Goal: Task Accomplishment & Management: Manage account settings

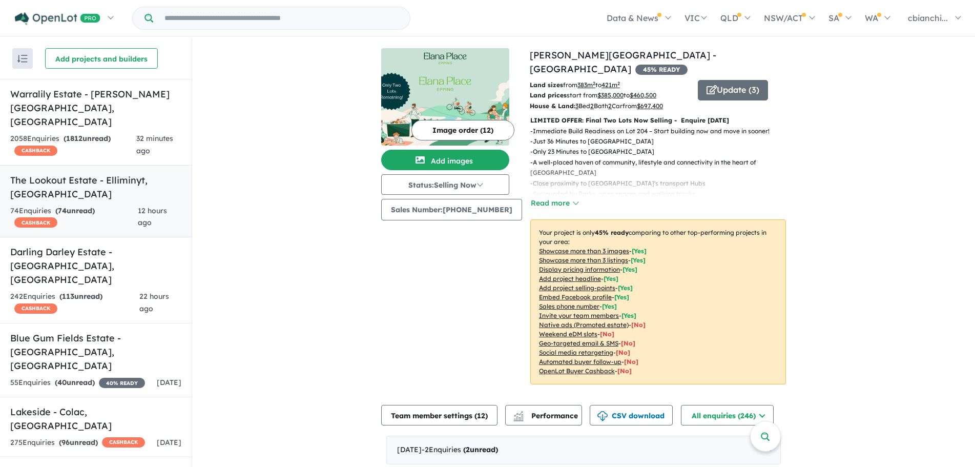
click at [106, 175] on link "The Lookout Estate - Elliminyt , VIC 74 Enquir ies ( 74 unread) CASHBACK 12 hou…" at bounding box center [96, 201] width 192 height 73
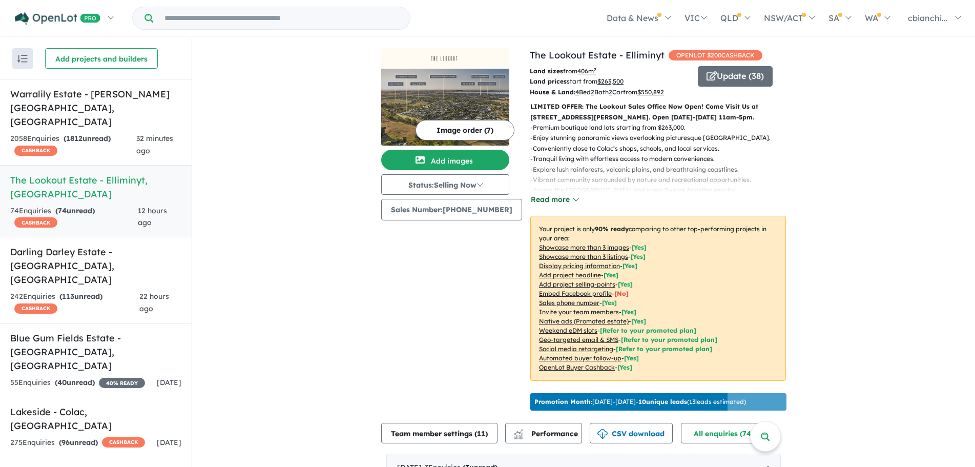
click at [545, 198] on button "Read more" at bounding box center [555, 200] width 48 height 12
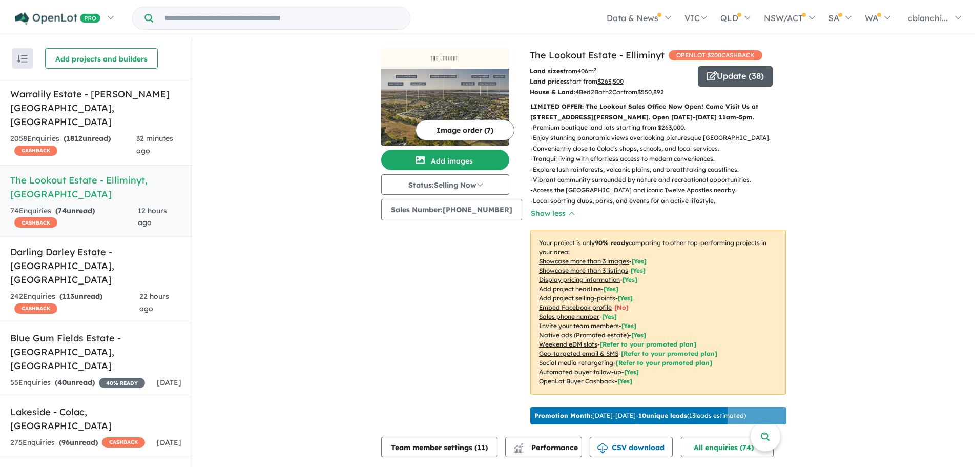
click at [748, 76] on button "Update ( 38 )" at bounding box center [735, 76] width 75 height 21
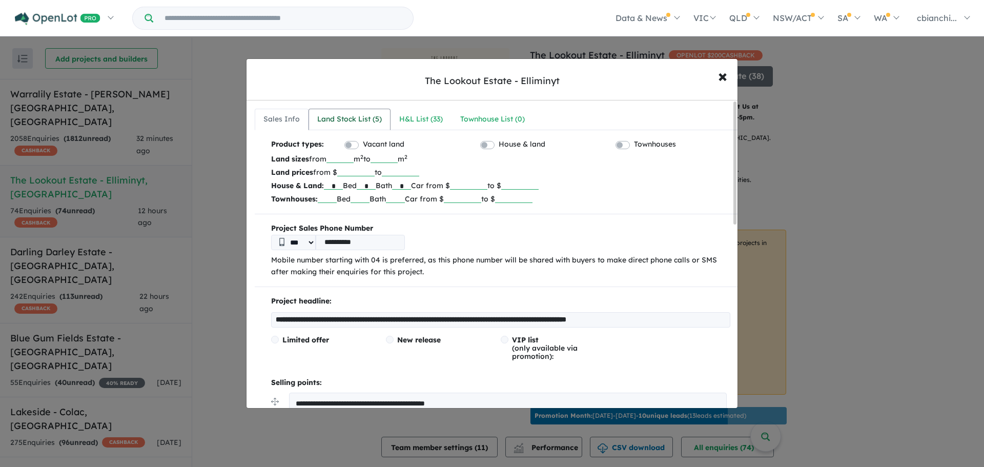
click at [363, 120] on div "Land Stock List ( 5 )" at bounding box center [349, 119] width 65 height 12
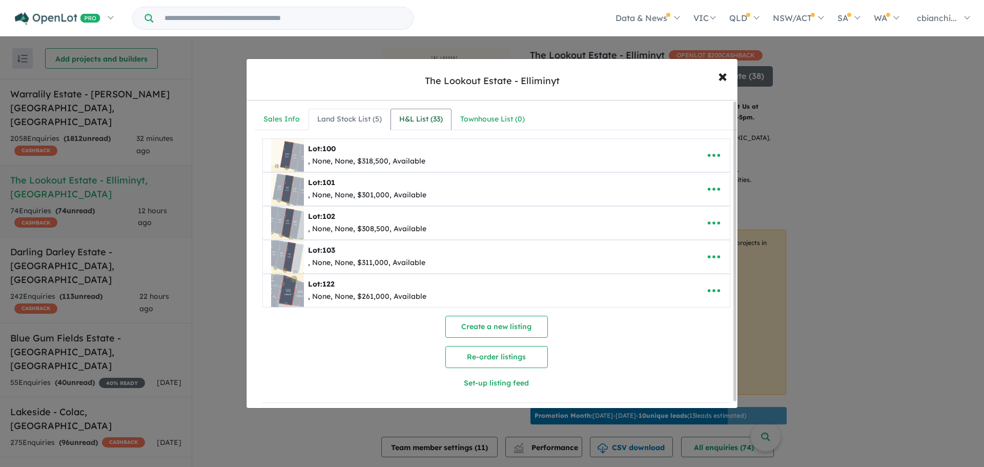
click at [427, 118] on div "H&L List ( 33 )" at bounding box center [421, 119] width 44 height 12
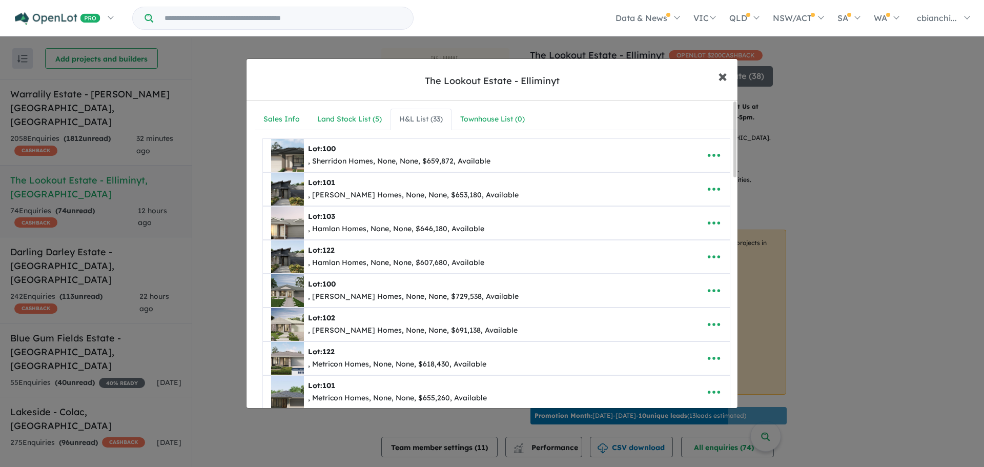
click at [720, 76] on span "×" at bounding box center [722, 76] width 9 height 22
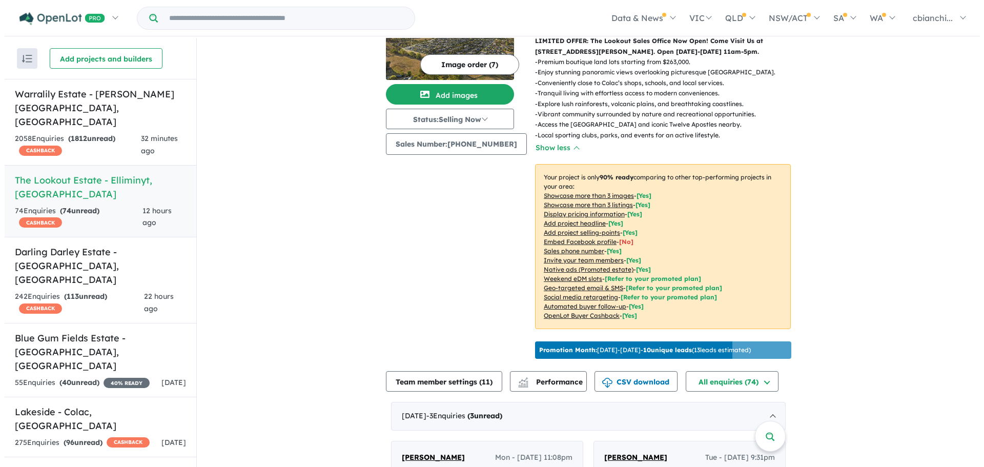
scroll to position [103, 0]
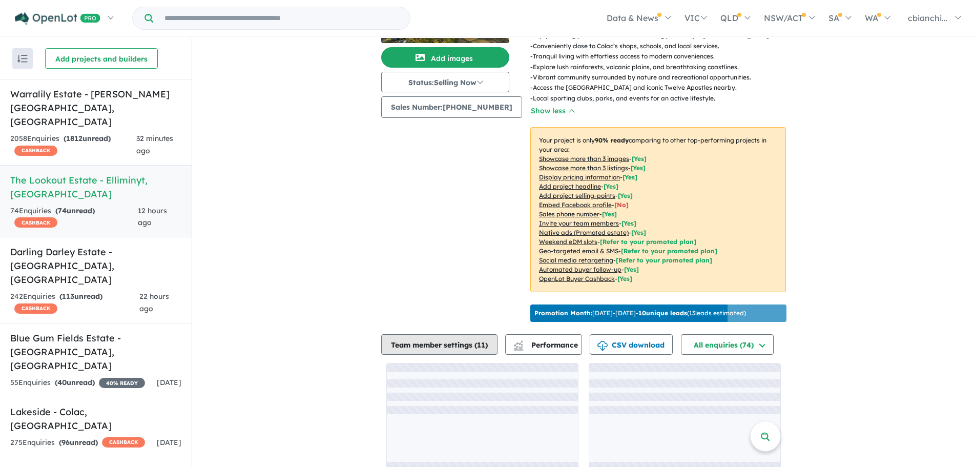
click at [463, 347] on button "Team member settings ( 11 )" at bounding box center [439, 344] width 116 height 21
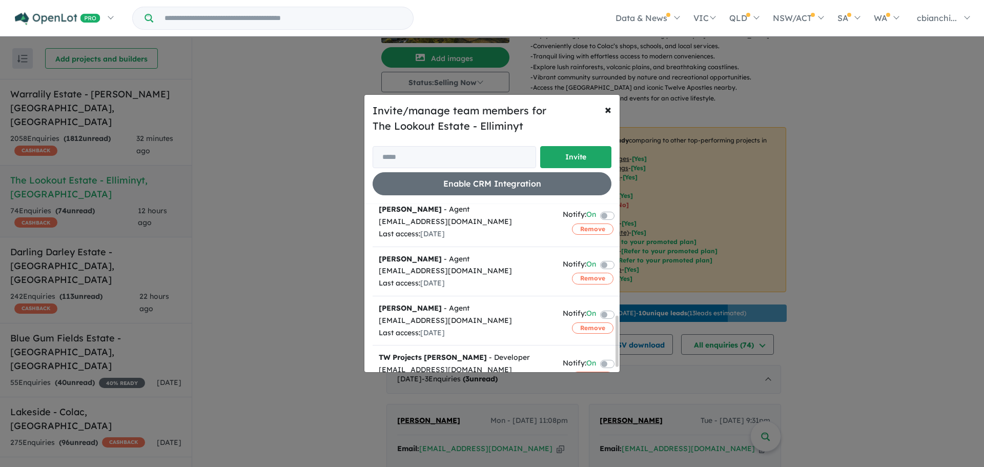
scroll to position [377, 0]
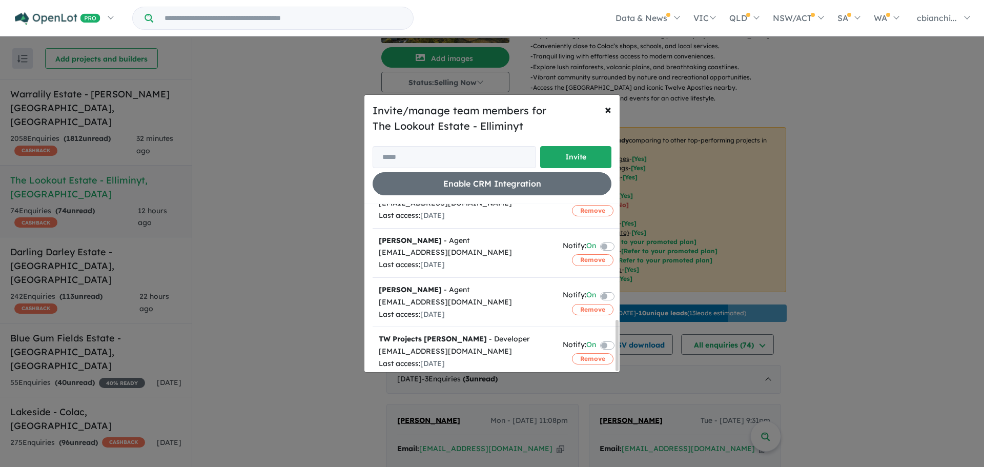
click at [619, 289] on label at bounding box center [620, 295] width 2 height 12
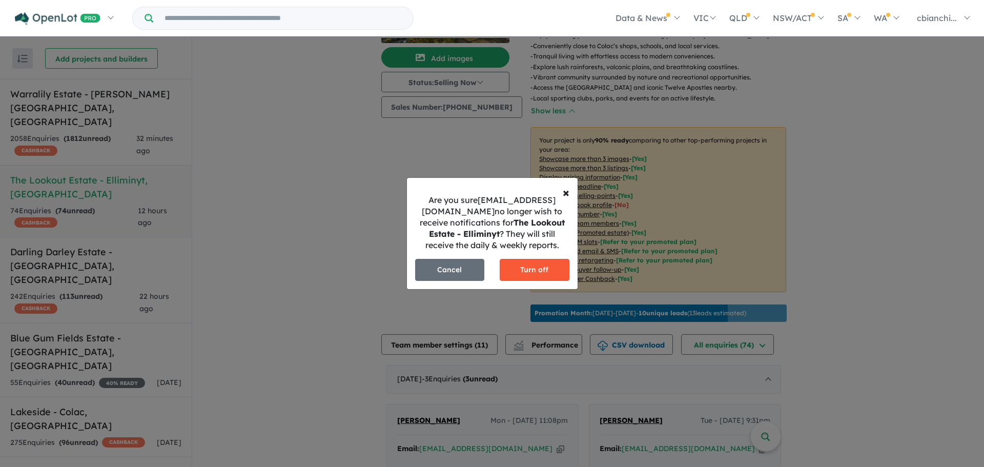
click at [542, 278] on button "Turn off" at bounding box center [535, 270] width 70 height 22
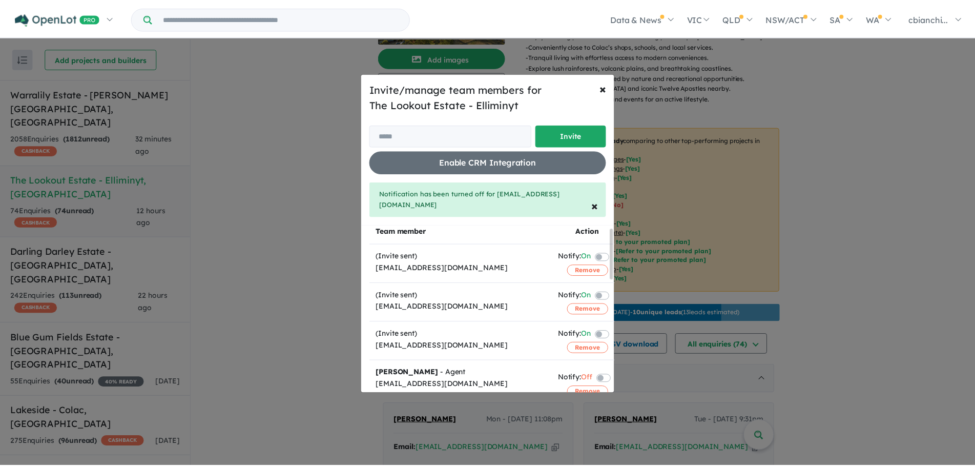
scroll to position [0, 0]
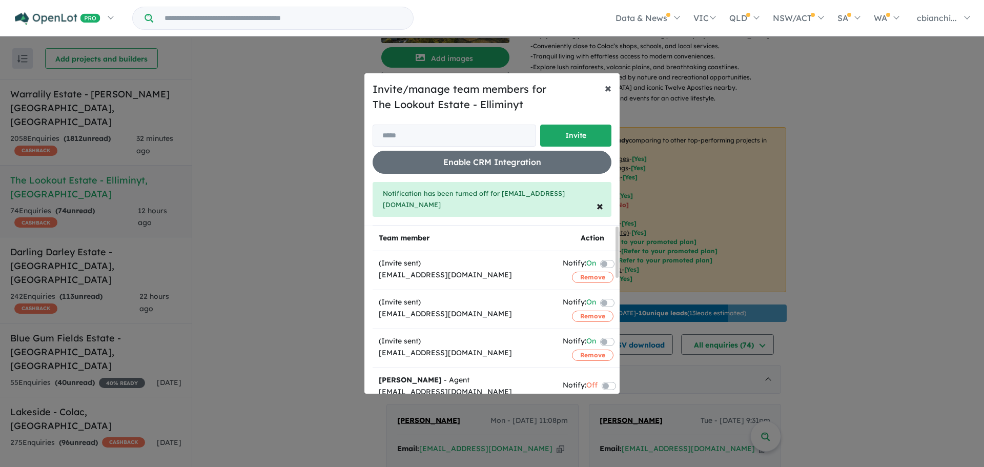
click at [608, 94] on span "×" at bounding box center [608, 87] width 7 height 15
